Goal: Task Accomplishment & Management: Manage account settings

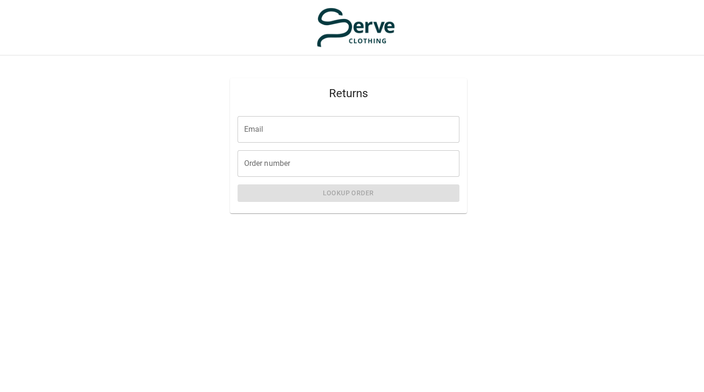
click at [397, 127] on input "Email" at bounding box center [349, 129] width 222 height 27
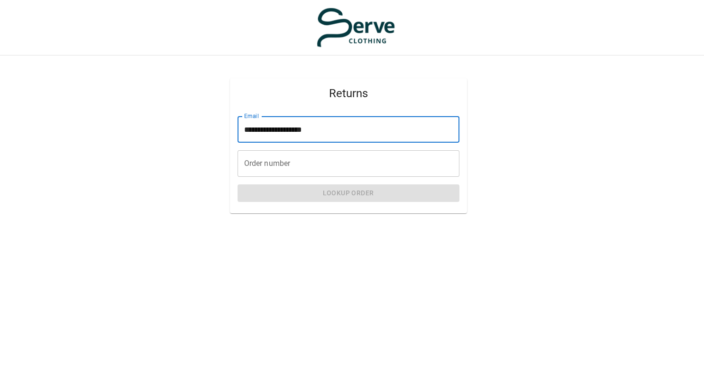
type input "**********"
click at [368, 165] on input "Order number" at bounding box center [349, 163] width 222 height 27
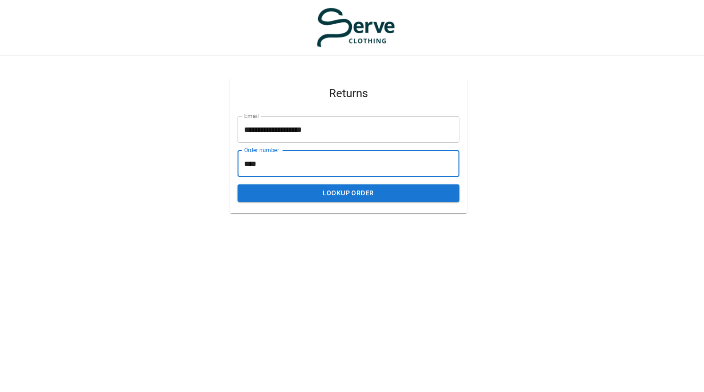
type input "****"
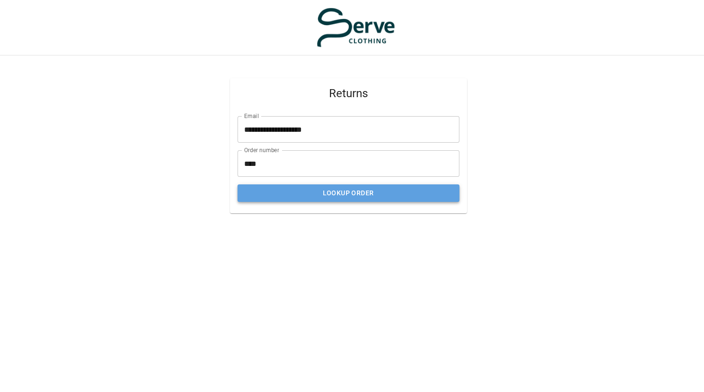
click at [333, 194] on button "Lookup Order" at bounding box center [349, 193] width 222 height 18
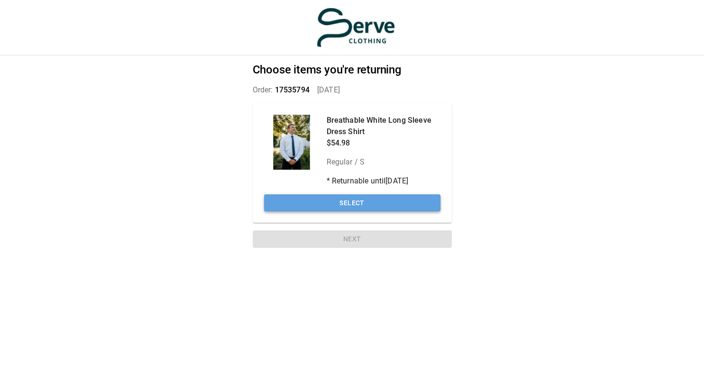
click at [355, 204] on button "Select" at bounding box center [352, 203] width 176 height 18
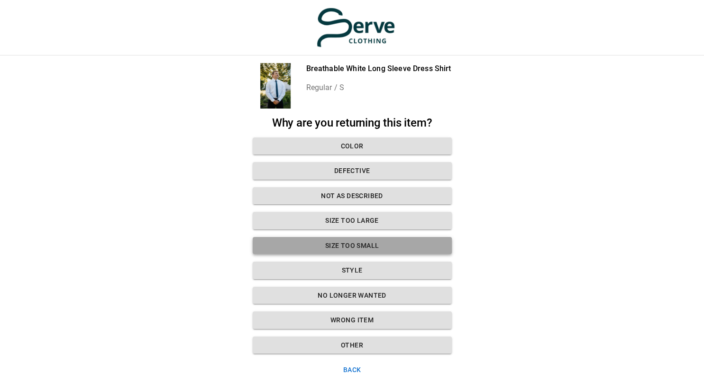
click at [354, 247] on button "Size too small" at bounding box center [352, 246] width 199 height 18
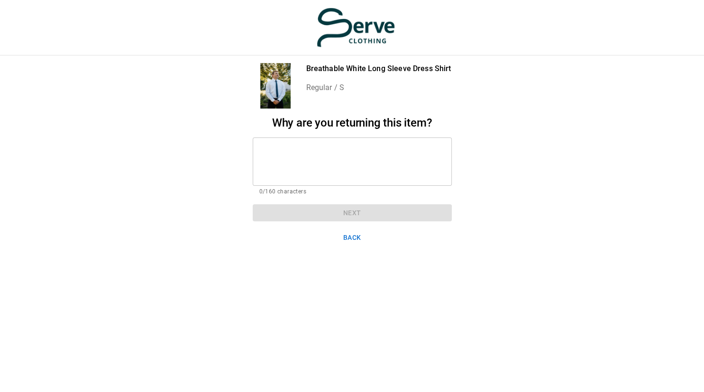
click at [308, 153] on textarea at bounding box center [352, 161] width 186 height 33
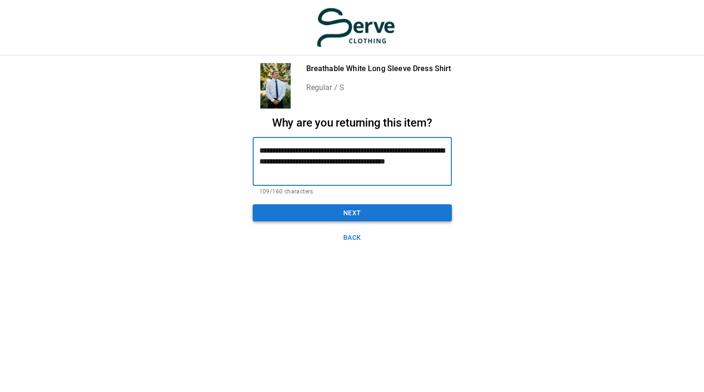
type textarea "**********"
click at [352, 218] on button "Next" at bounding box center [352, 213] width 199 height 18
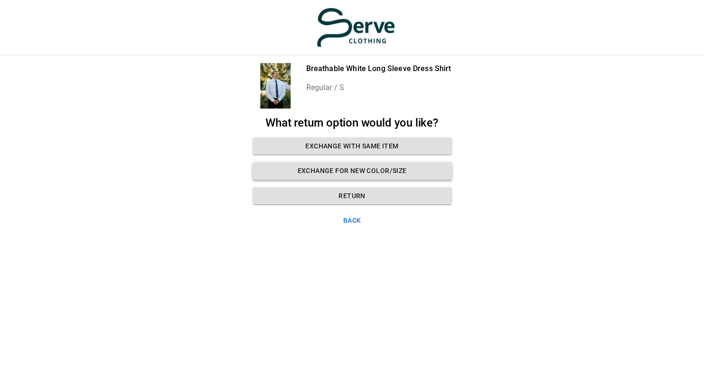
click at [395, 169] on button "Exchange for new color/size" at bounding box center [352, 171] width 199 height 18
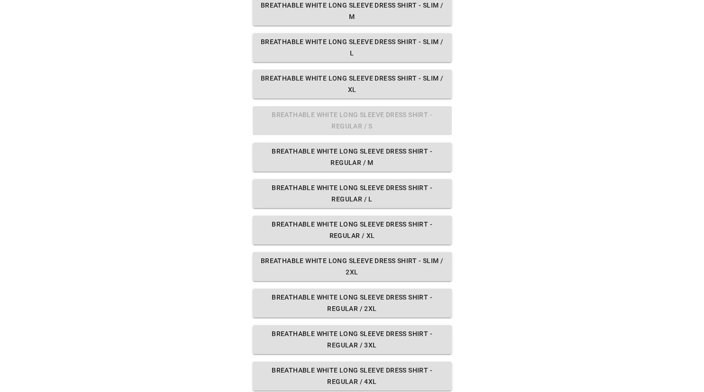
scroll to position [172, 0]
click at [413, 158] on button "Breathable White Long Sleeve Dress Shirt - Regular / M" at bounding box center [352, 156] width 199 height 29
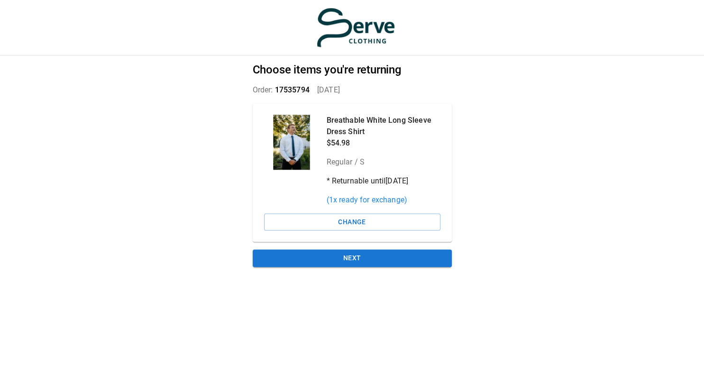
scroll to position [0, 0]
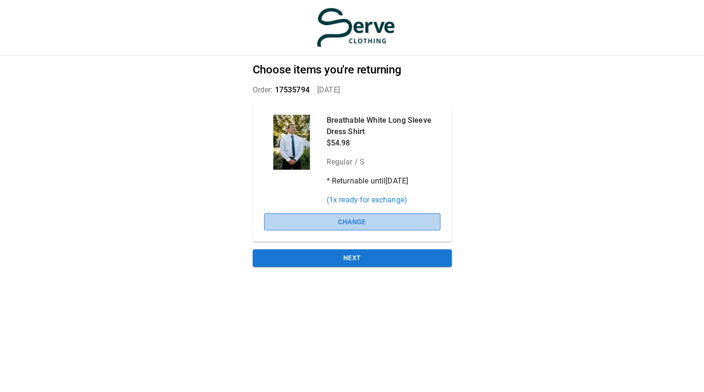
click at [383, 221] on button "Change" at bounding box center [352, 222] width 176 height 18
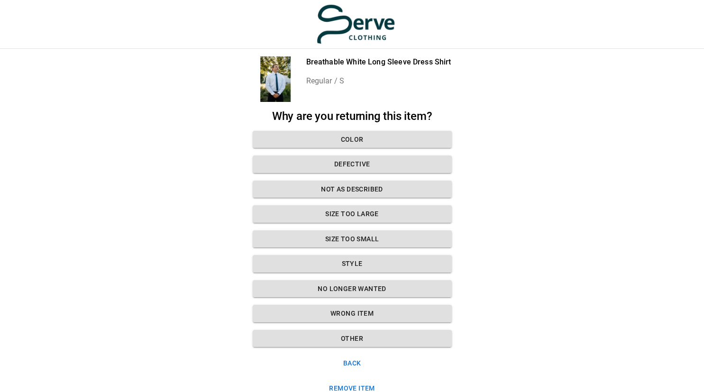
click at [359, 361] on button "Back" at bounding box center [352, 364] width 199 height 18
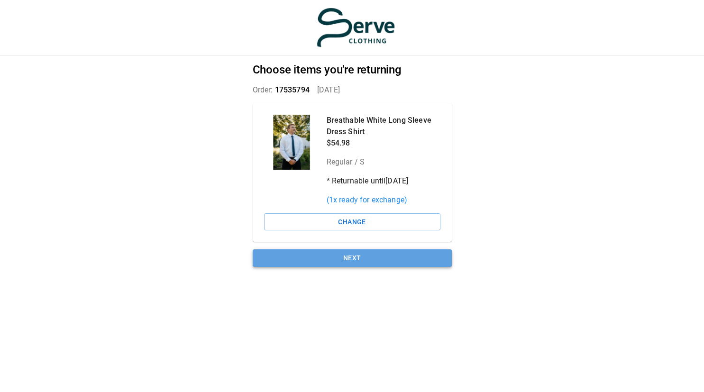
click at [392, 256] on button "Next" at bounding box center [352, 258] width 199 height 18
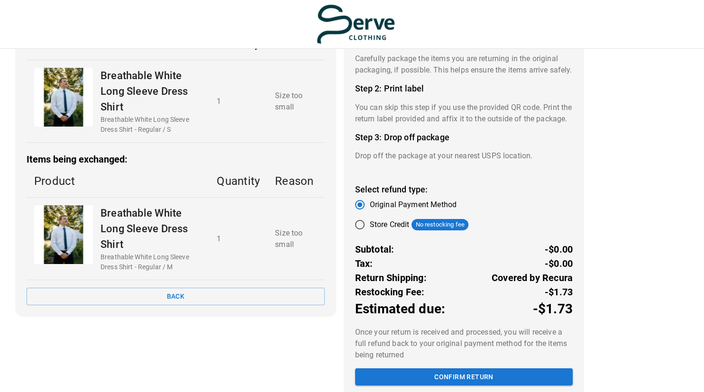
scroll to position [123, 0]
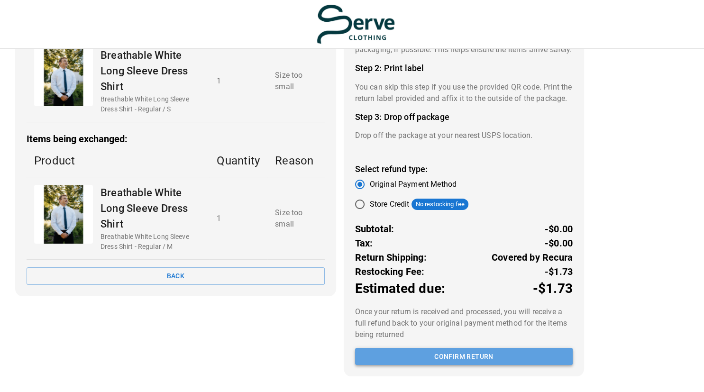
click at [464, 354] on button "Confirm return" at bounding box center [464, 357] width 218 height 18
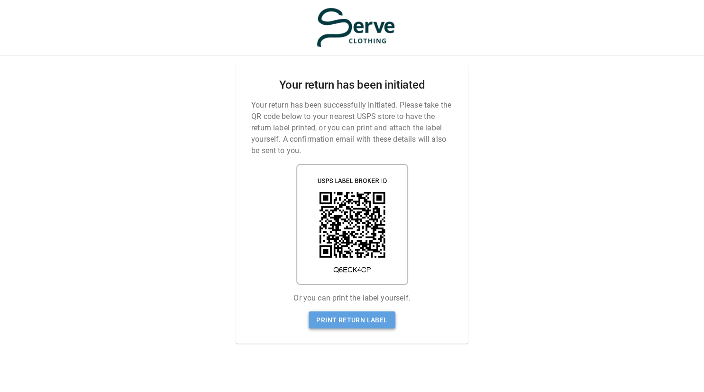
click at [362, 316] on link "Print return label" at bounding box center [352, 321] width 86 height 18
